Goal: Register for event/course

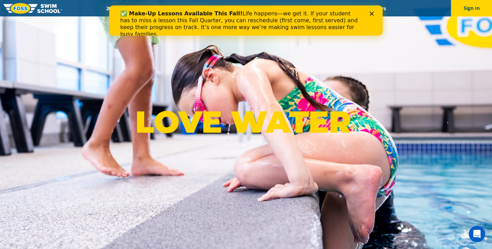
click at [376, 13] on div "✅ Make-Up Lessons Available This Fall! Life happens—we get it. If your student …" at bounding box center [245, 23] width 273 height 31
click at [373, 13] on polygon "Close" at bounding box center [372, 14] width 4 height 4
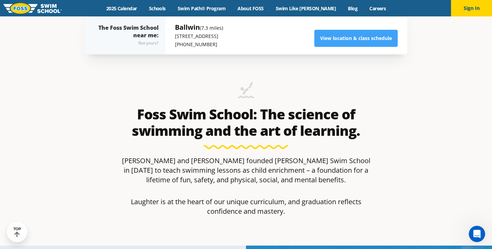
scroll to position [265, 0]
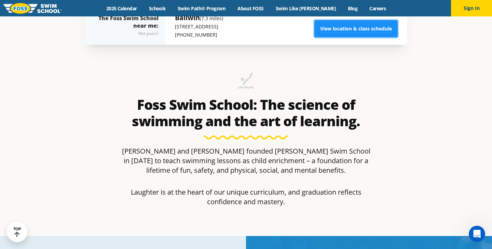
click at [354, 31] on link "View location & class schedule" at bounding box center [355, 28] width 83 height 17
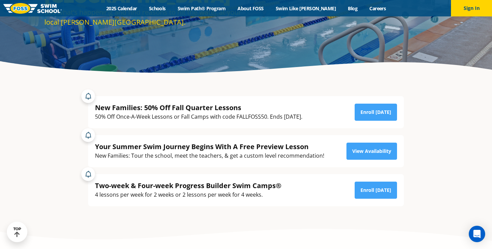
scroll to position [96, 0]
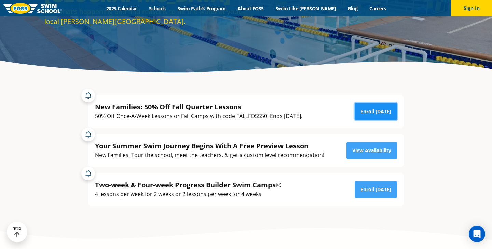
click at [361, 109] on link "Enroll [DATE]" at bounding box center [375, 111] width 42 height 17
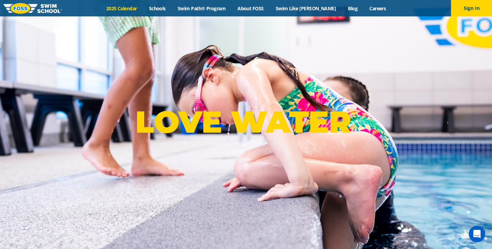
click at [132, 6] on link "2025 Calendar" at bounding box center [121, 8] width 43 height 6
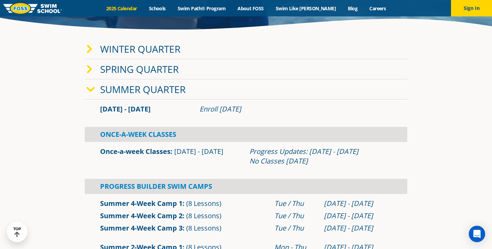
scroll to position [175, 0]
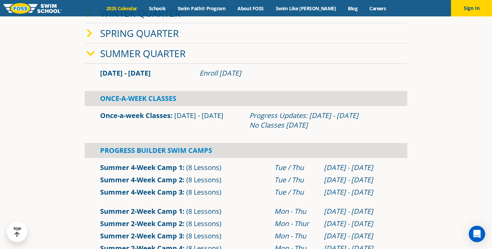
click at [87, 53] on icon at bounding box center [90, 54] width 9 height 10
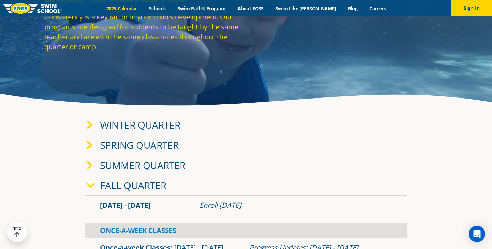
scroll to position [0, 0]
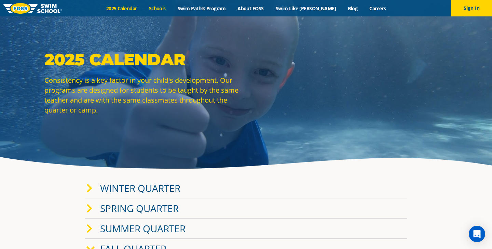
click at [171, 9] on link "Schools" at bounding box center [157, 8] width 29 height 6
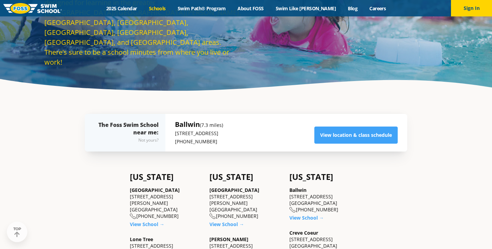
scroll to position [79, 0]
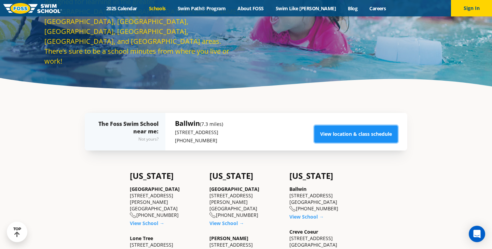
click at [341, 129] on link "View location & class schedule" at bounding box center [355, 133] width 83 height 17
